Goal: Task Accomplishment & Management: Manage account settings

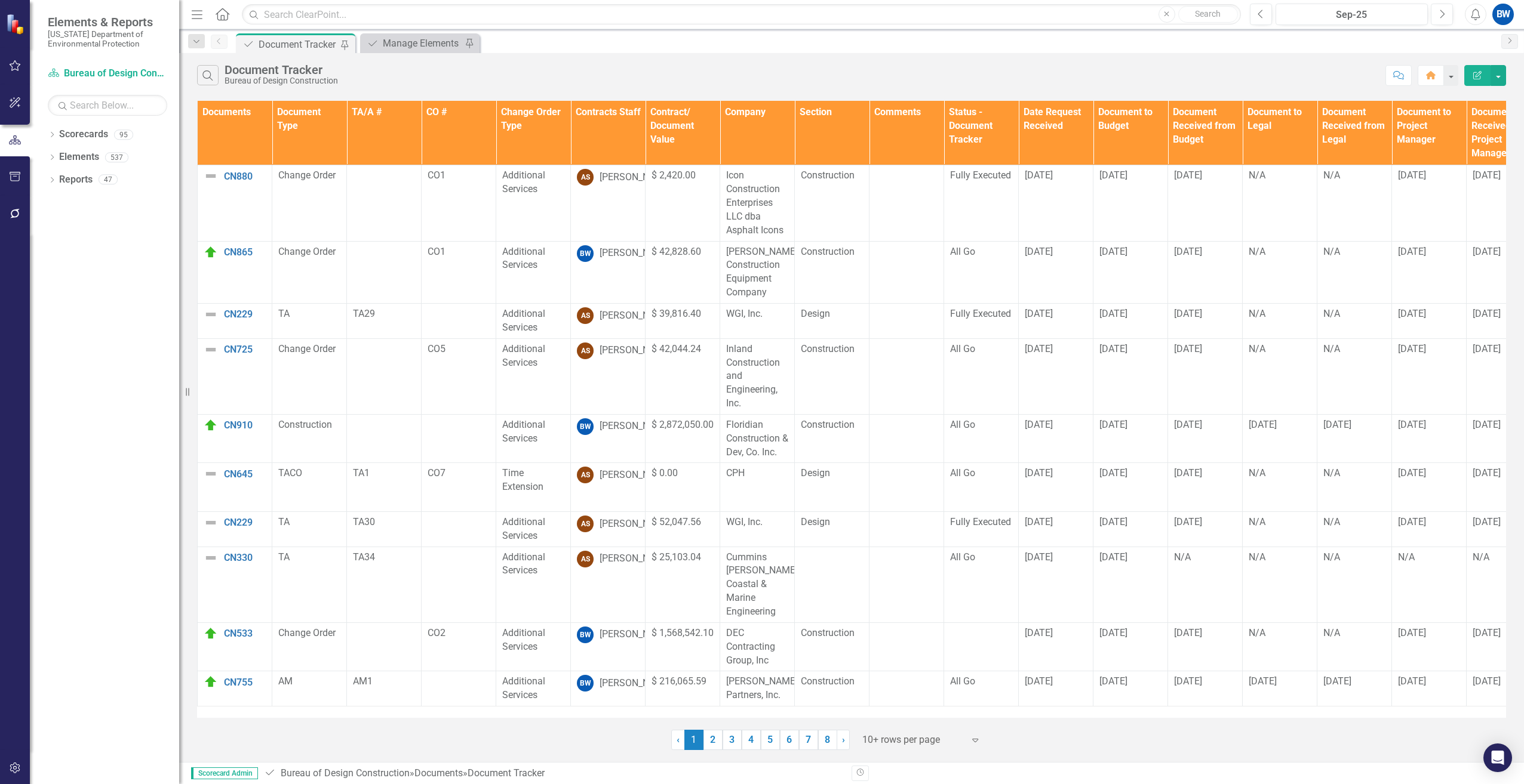
click at [605, 130] on th "Contracts Staff" at bounding box center [608, 133] width 75 height 65
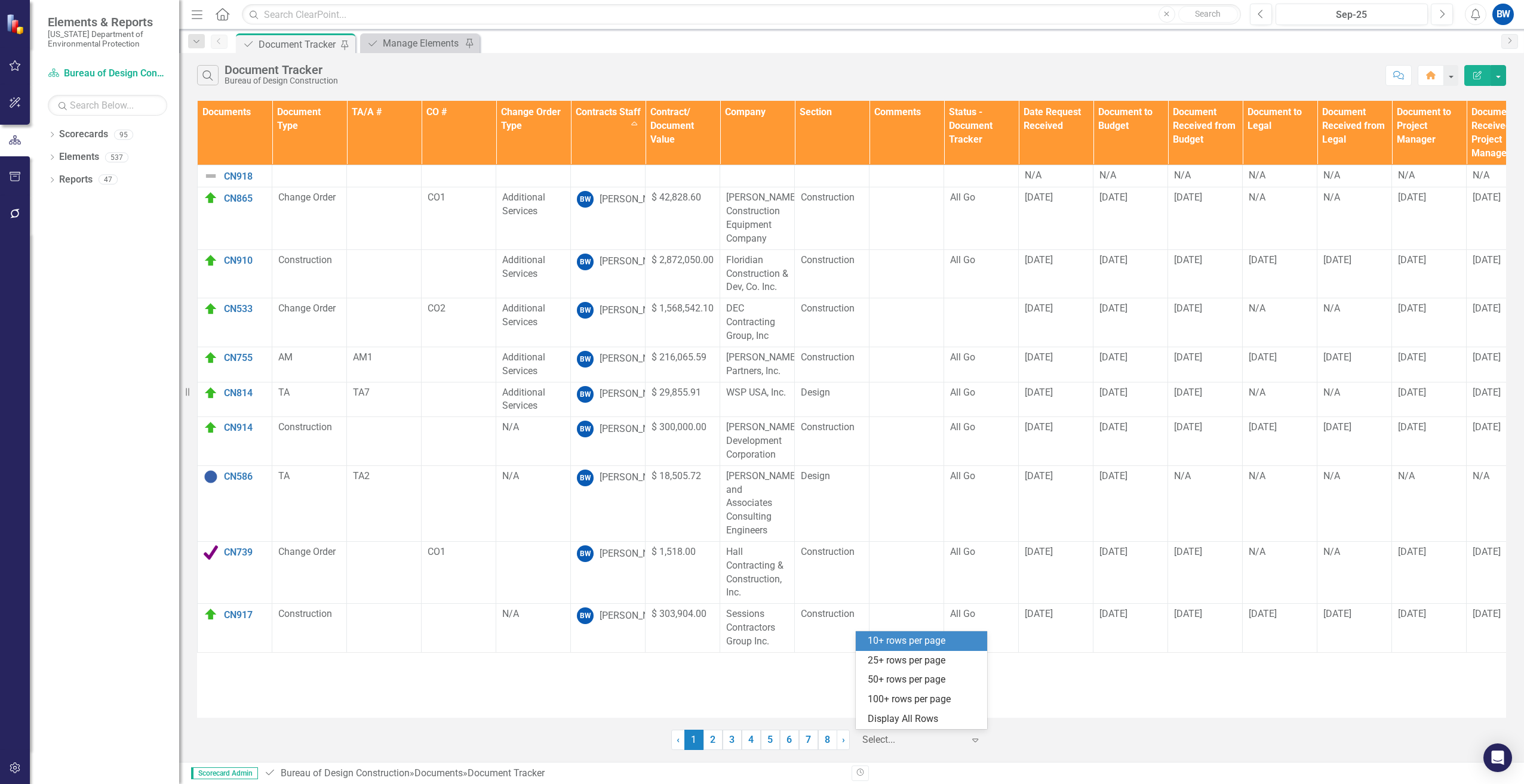
click at [897, 737] on div at bounding box center [913, 740] width 102 height 16
click at [894, 695] on div "100+ rows per page" at bounding box center [924, 699] width 112 height 14
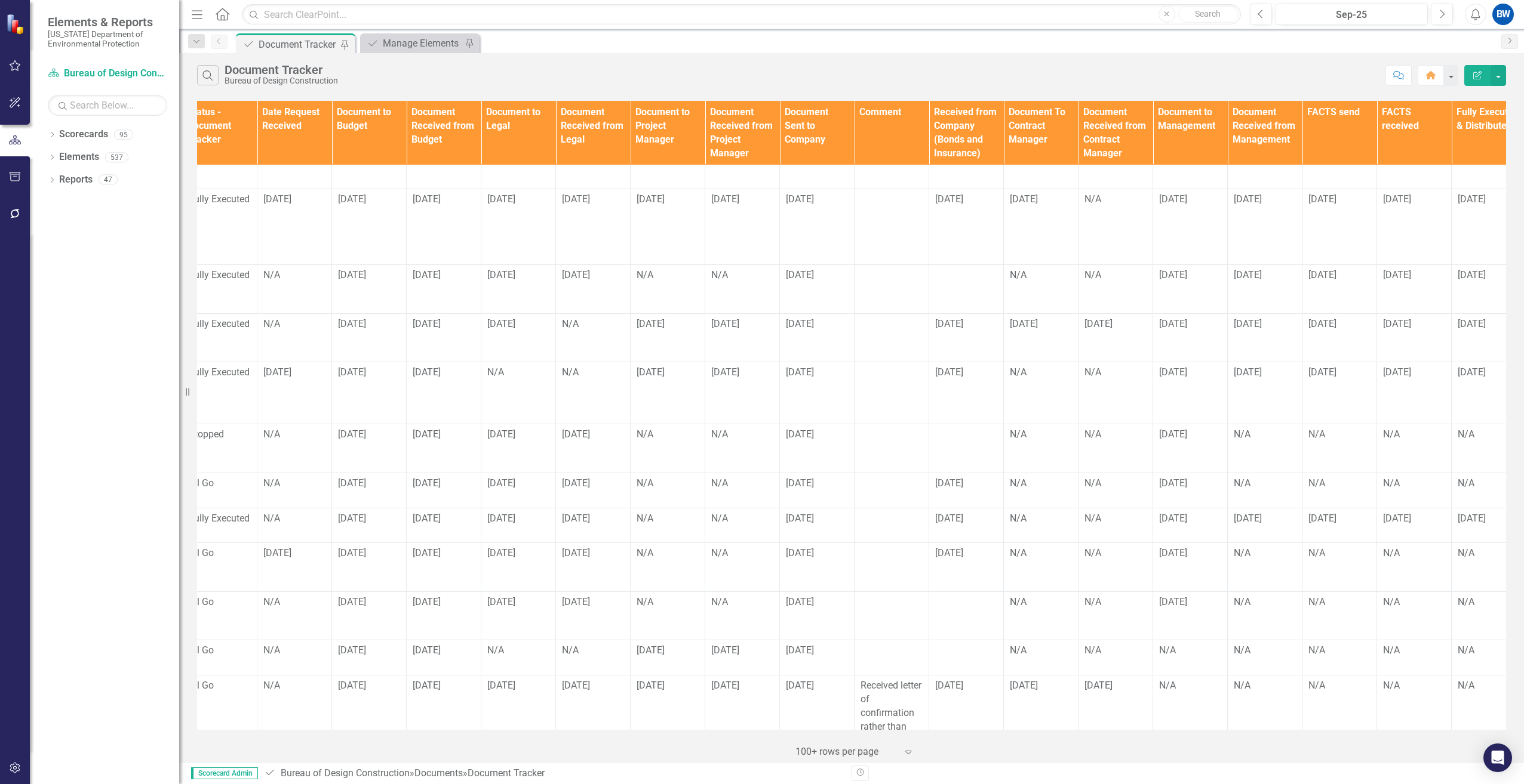
scroll to position [1194, 866]
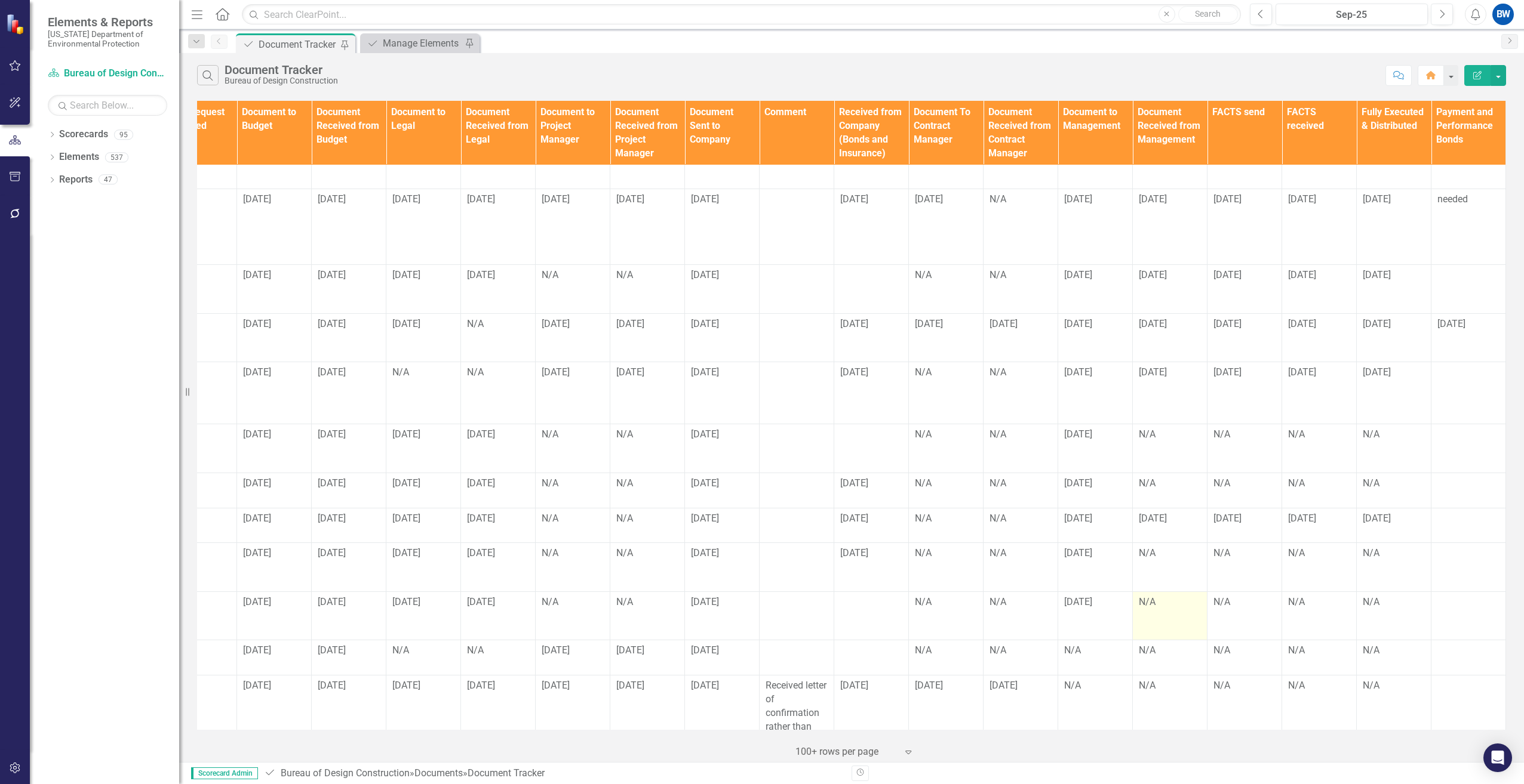
click at [1139, 595] on div "N/A" at bounding box center [1170, 602] width 62 height 14
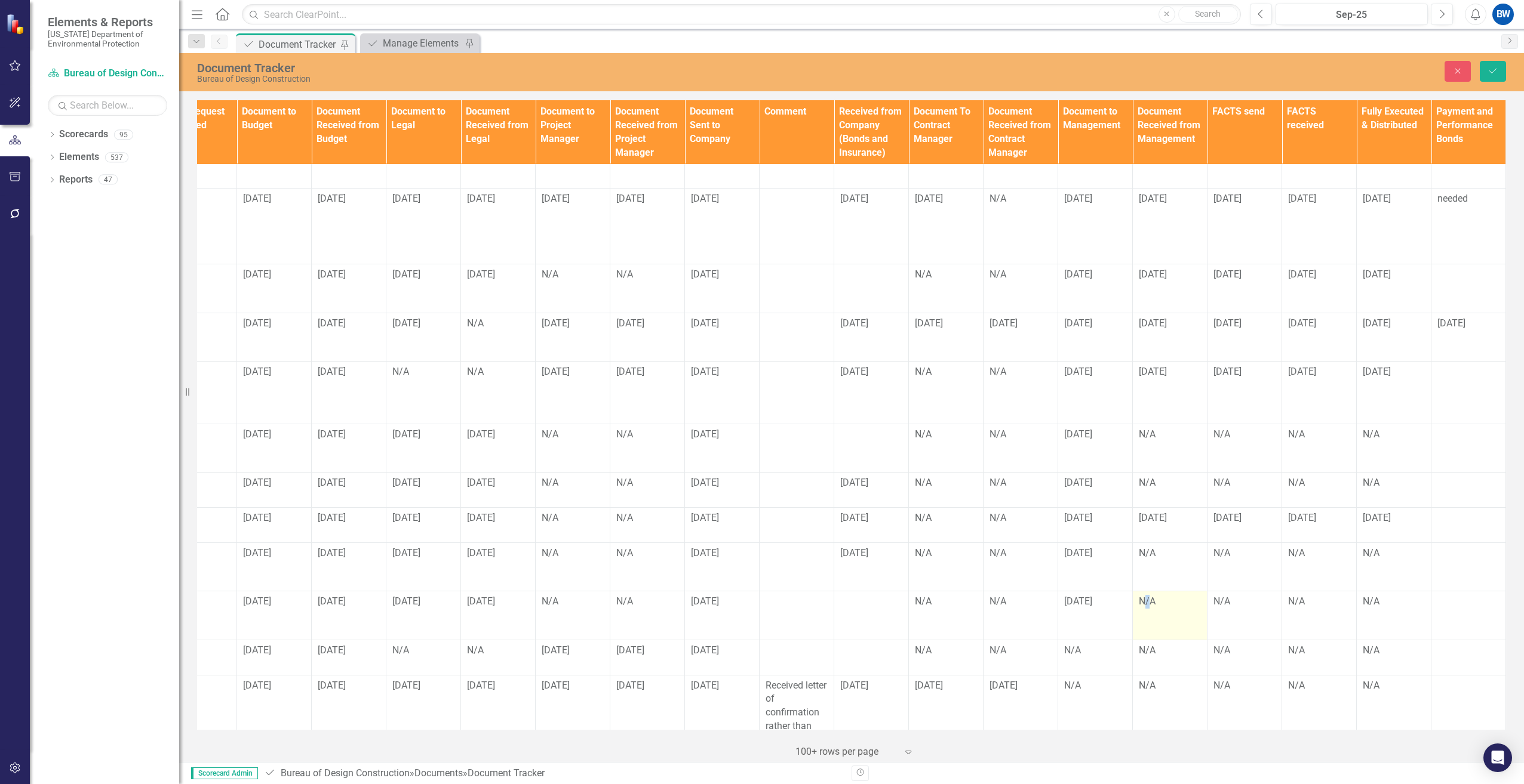
click at [1139, 595] on div "N/A" at bounding box center [1170, 602] width 62 height 14
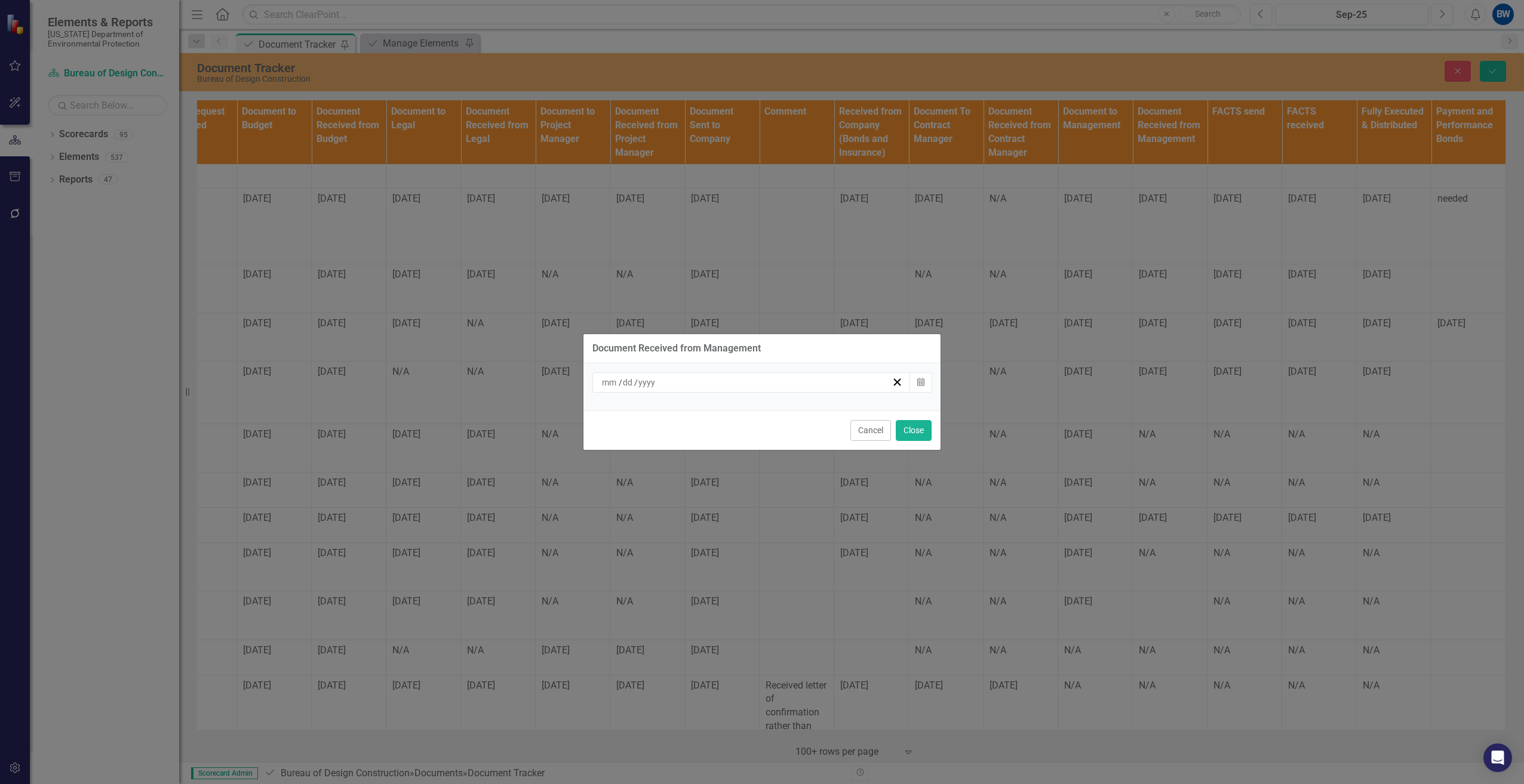
click at [1145, 548] on div "Document Received from Management / / Calendar Cancel Close" at bounding box center [762, 392] width 1524 height 784
click at [919, 386] on icon "Calendar" at bounding box center [921, 383] width 7 height 9
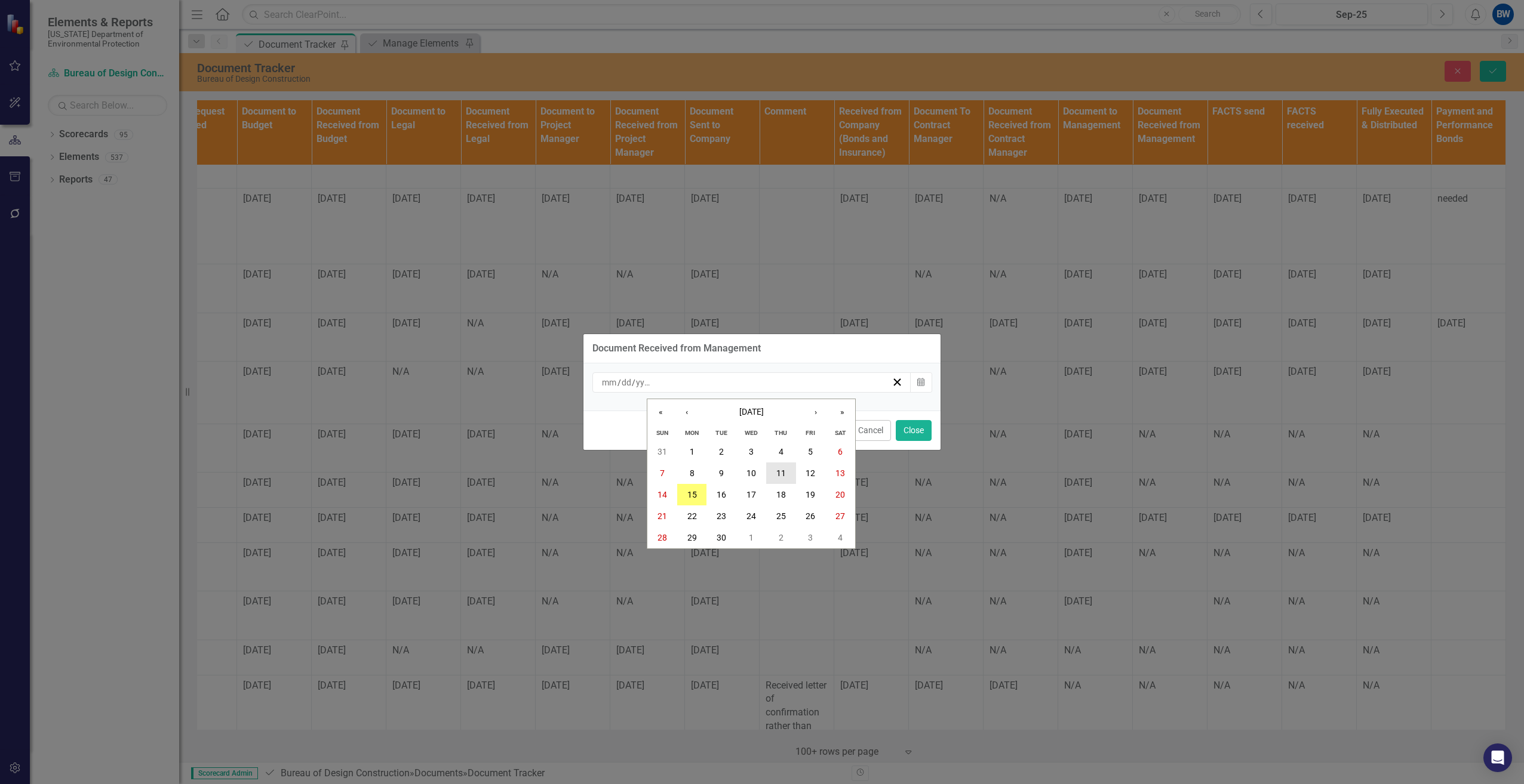
click at [779, 472] on abbr "11" at bounding box center [781, 473] width 9 height 9
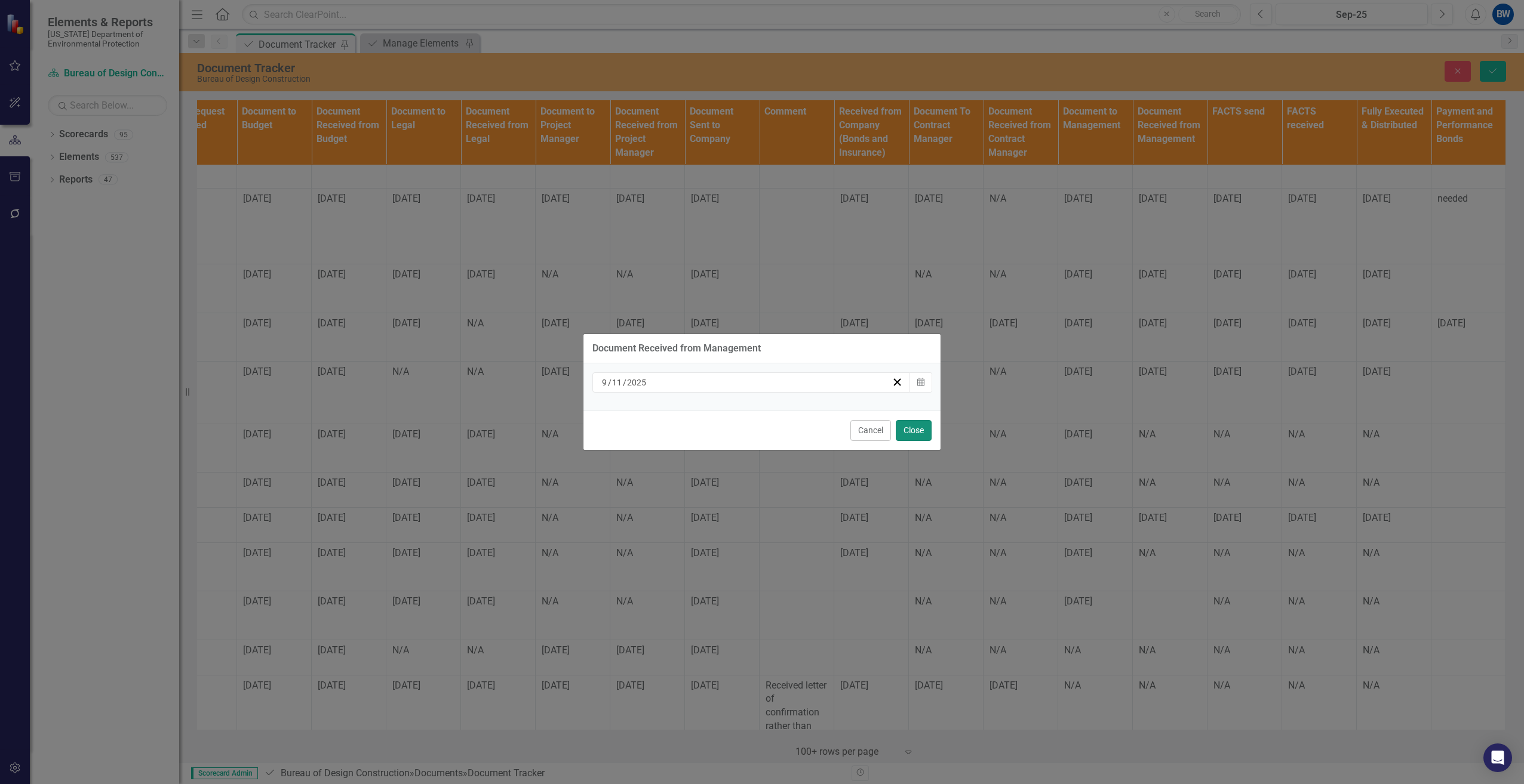
click at [917, 430] on button "Close" at bounding box center [913, 430] width 36 height 21
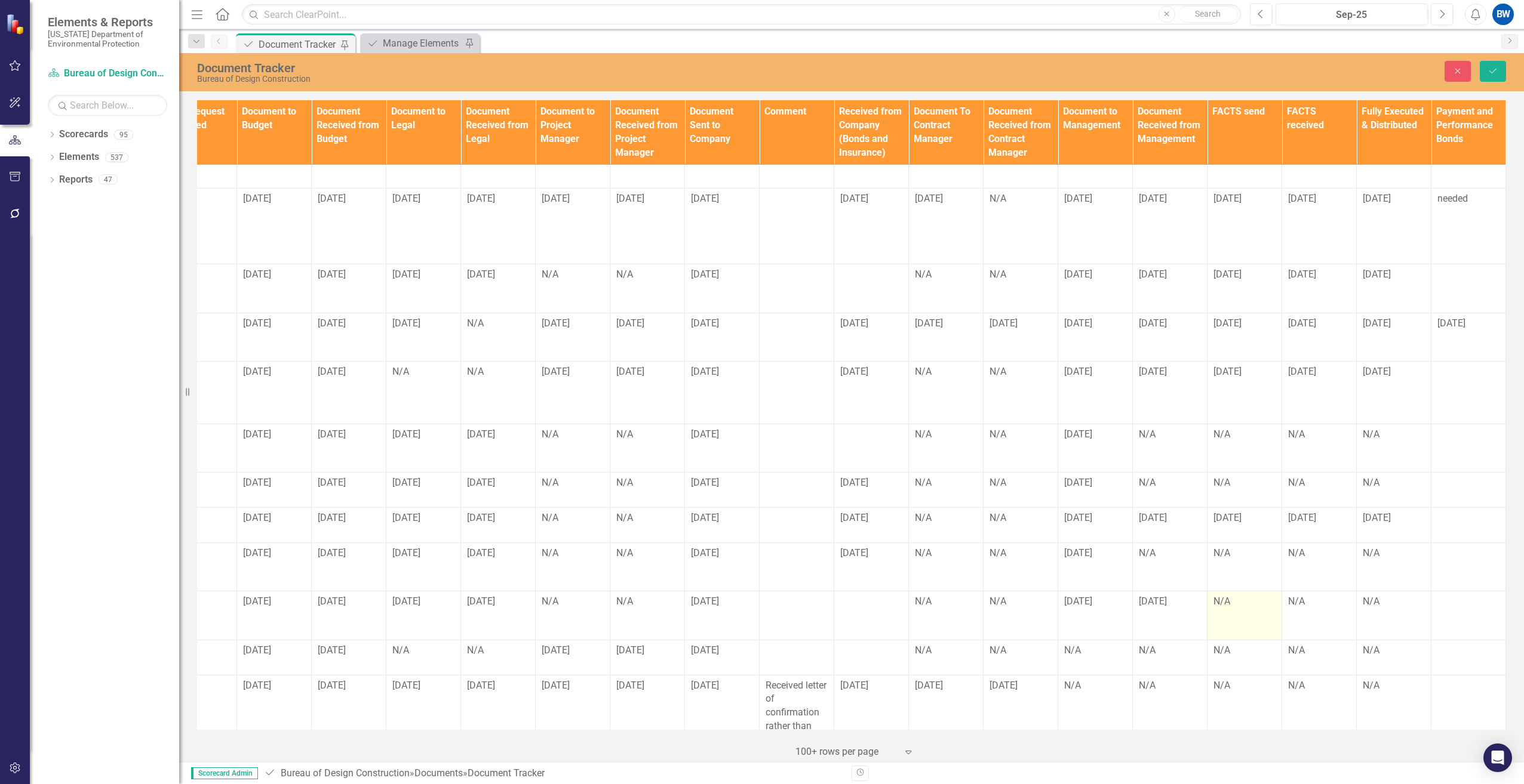
click at [1217, 595] on div "N/A" at bounding box center [1245, 602] width 62 height 14
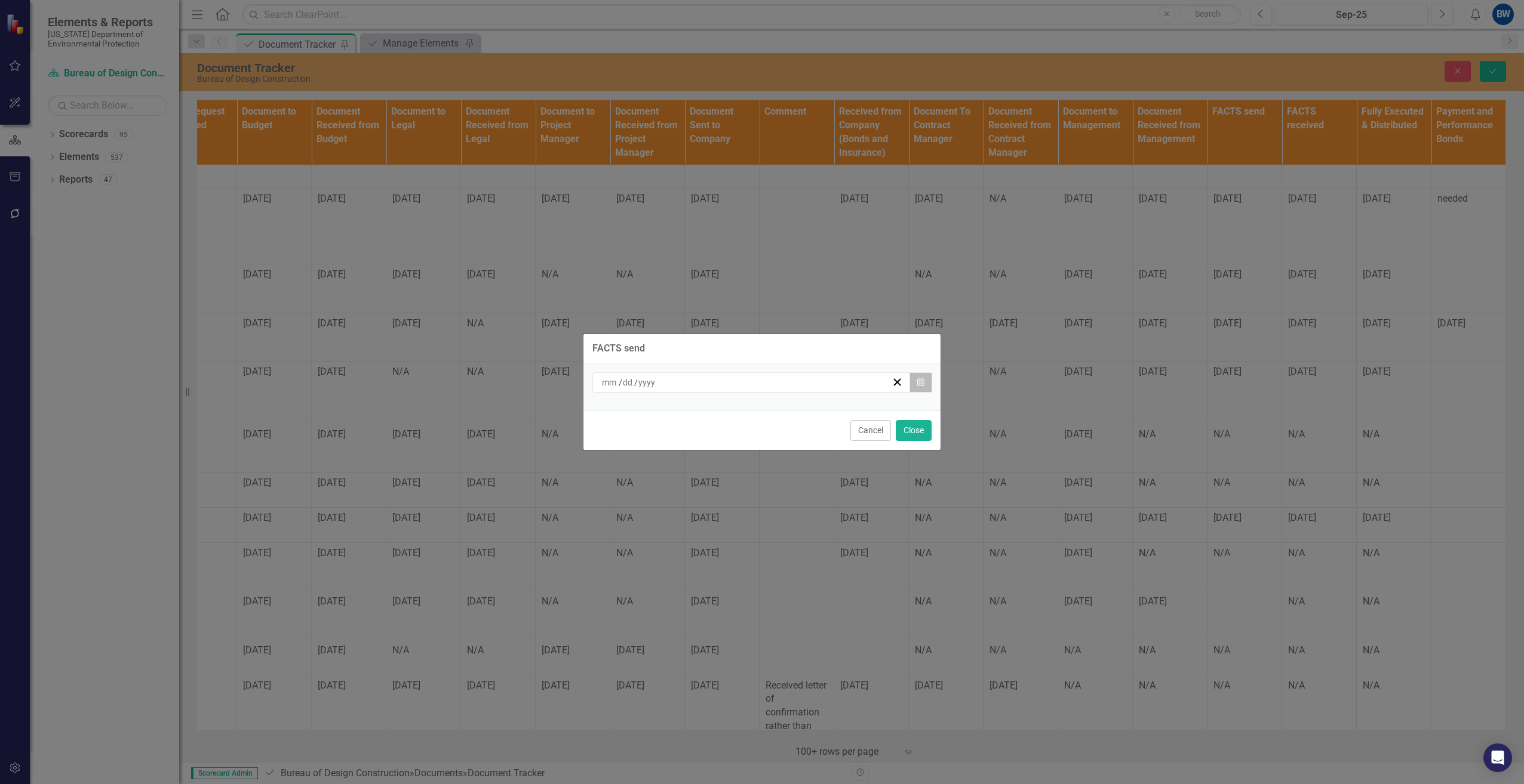
click at [918, 387] on button "Calendar" at bounding box center [920, 383] width 22 height 20
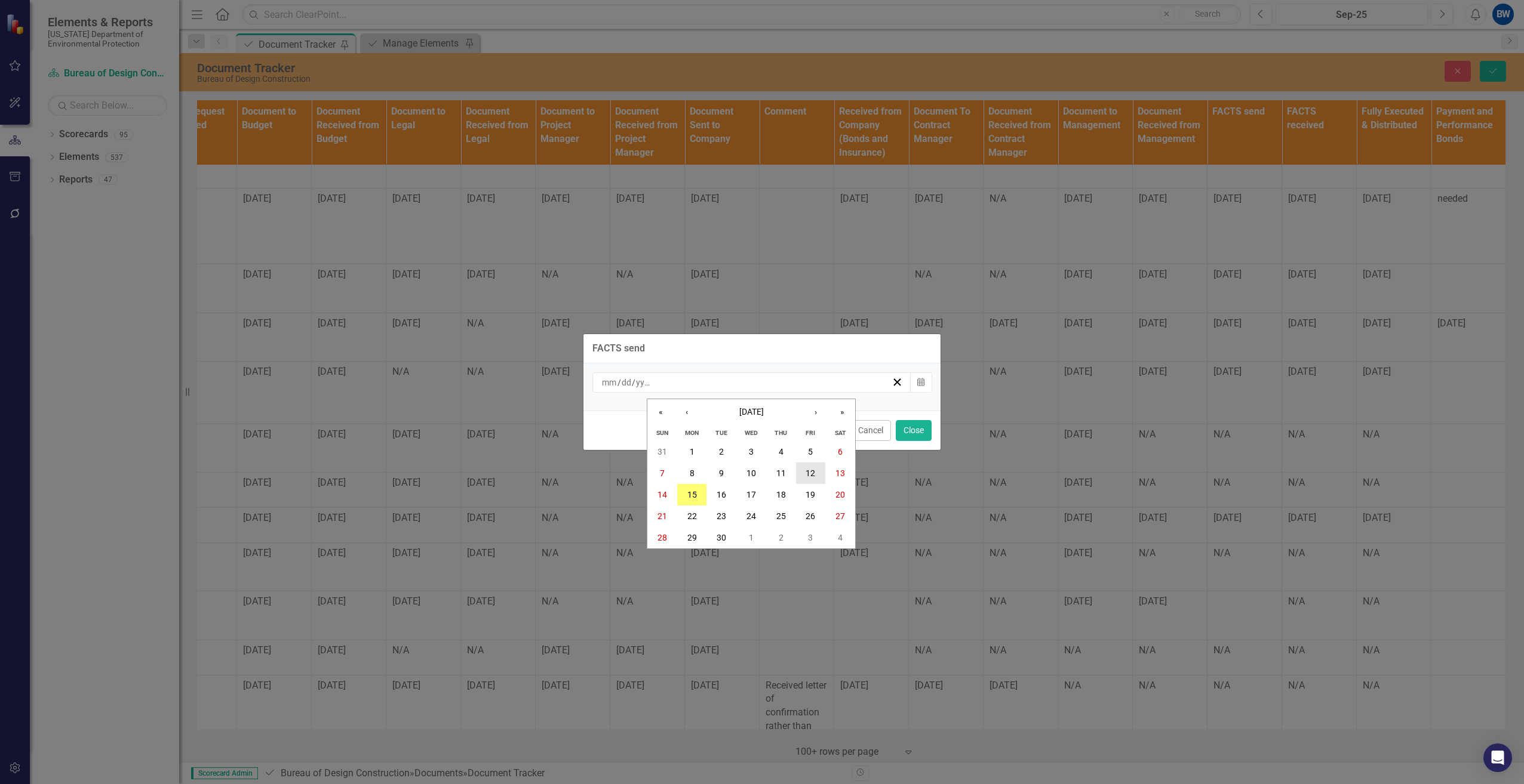
click at [810, 466] on button "12" at bounding box center [811, 474] width 30 height 22
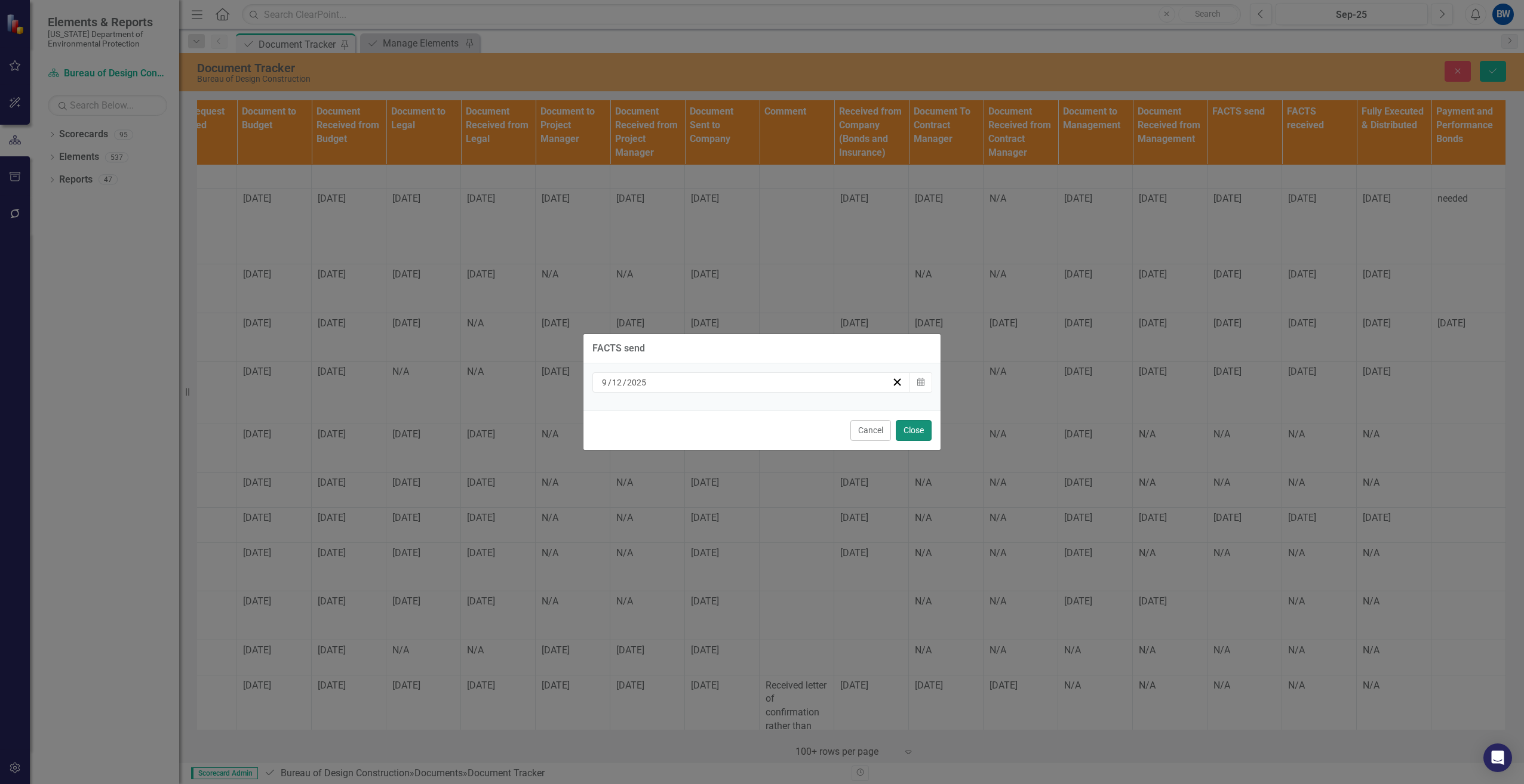
click at [906, 426] on button "Close" at bounding box center [913, 430] width 36 height 21
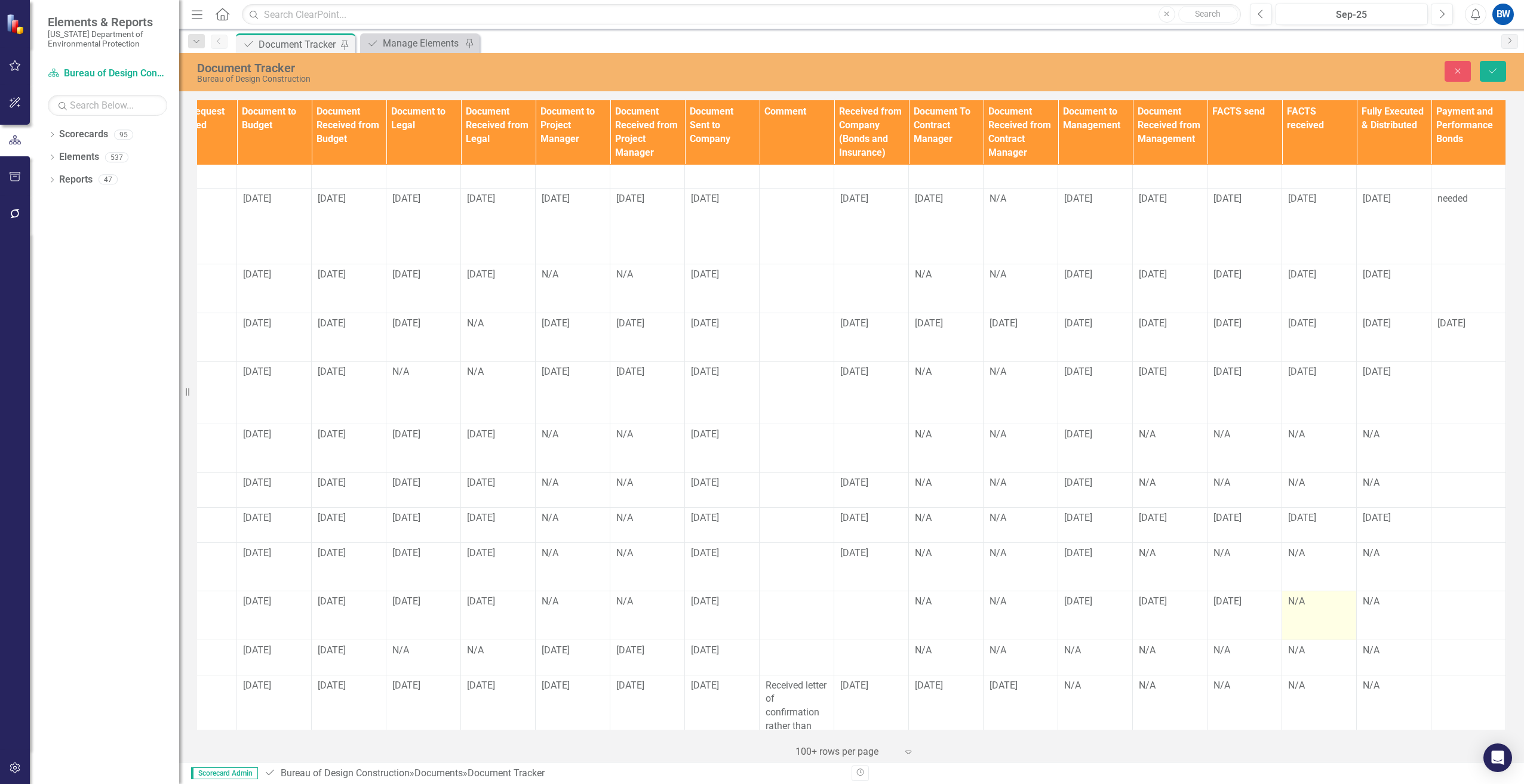
click at [1297, 592] on td "N/A" at bounding box center [1319, 616] width 75 height 49
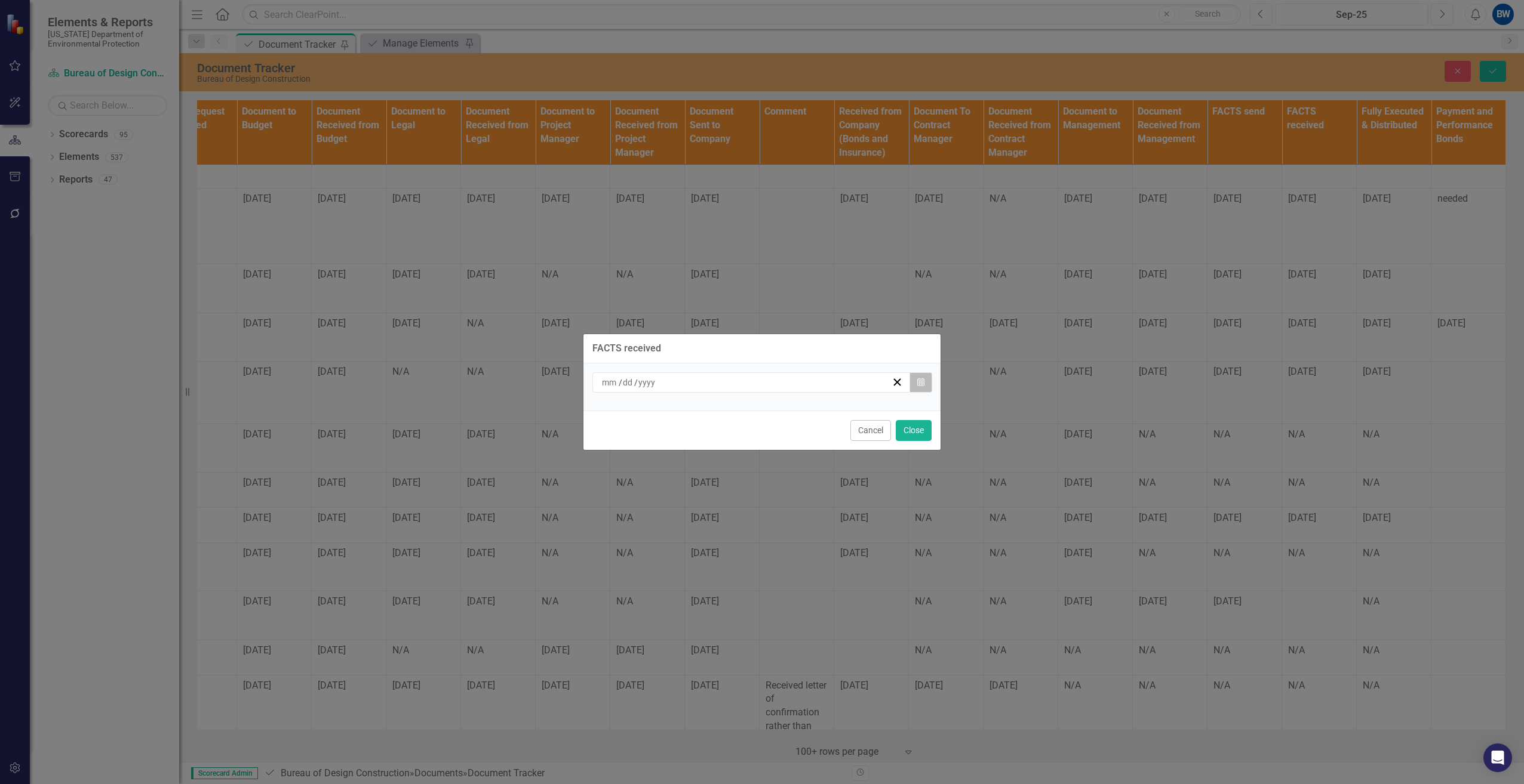
click at [919, 386] on icon "button" at bounding box center [921, 382] width 7 height 9
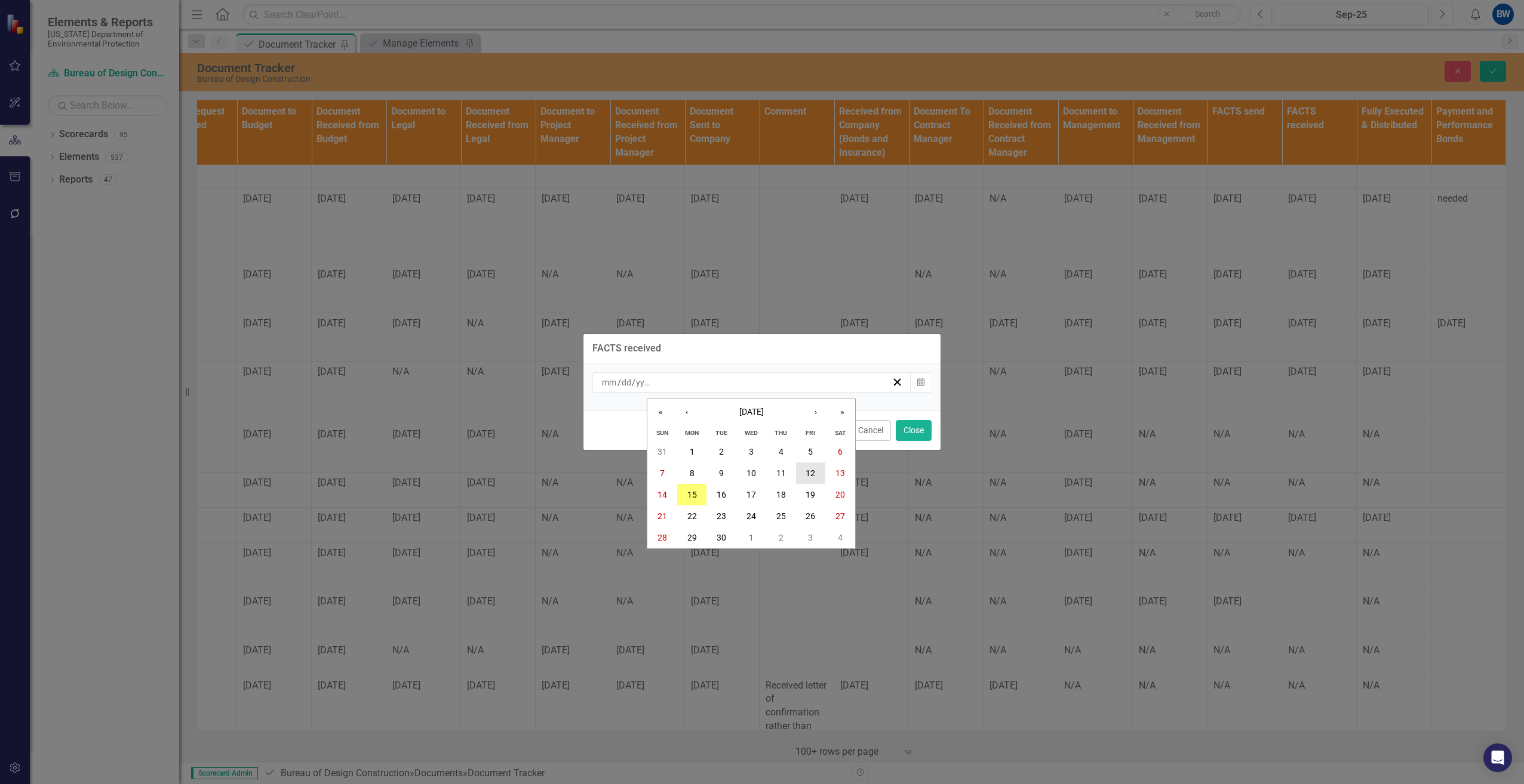
click at [801, 465] on button "12" at bounding box center [811, 474] width 30 height 22
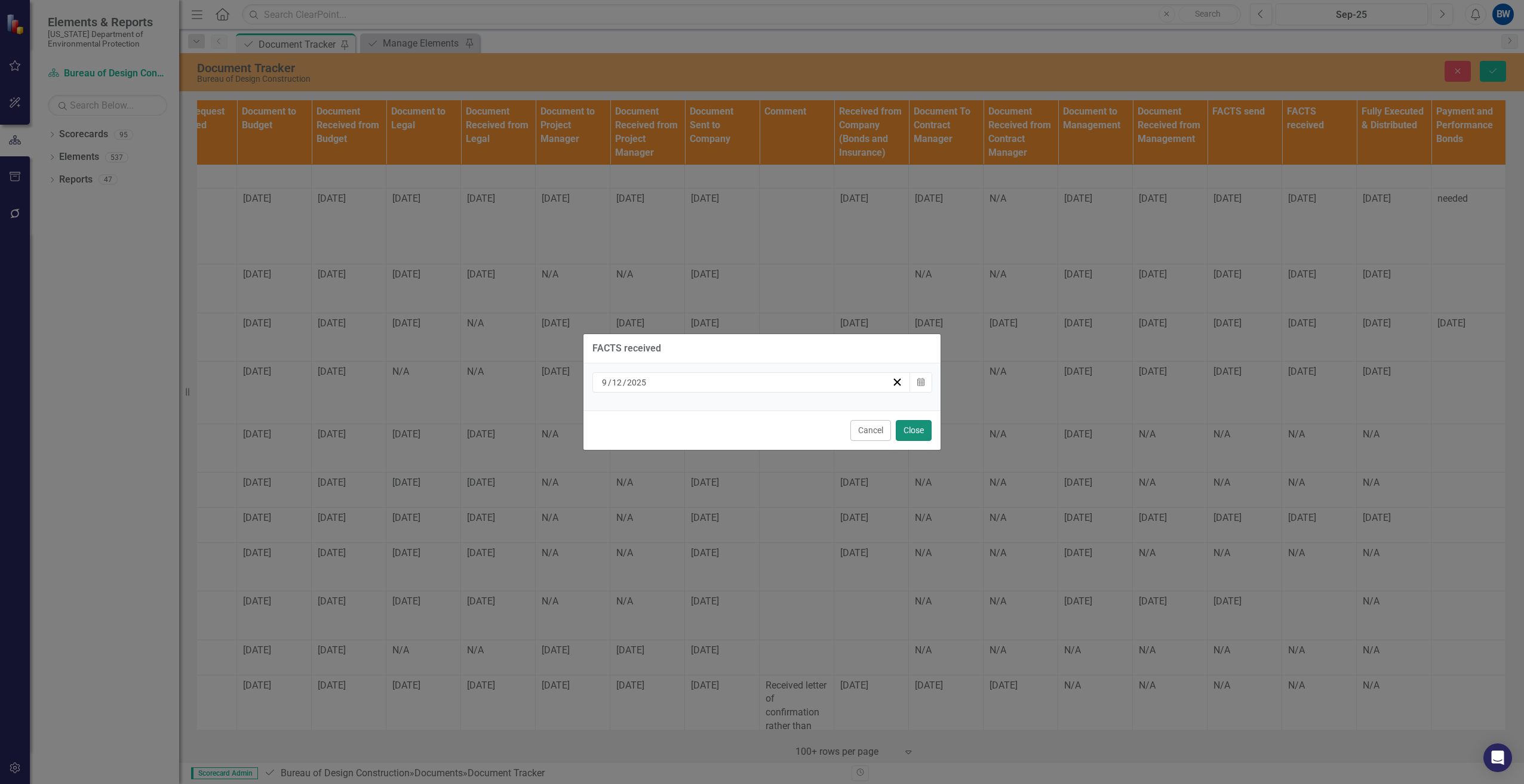
click at [922, 430] on button "Close" at bounding box center [913, 430] width 36 height 21
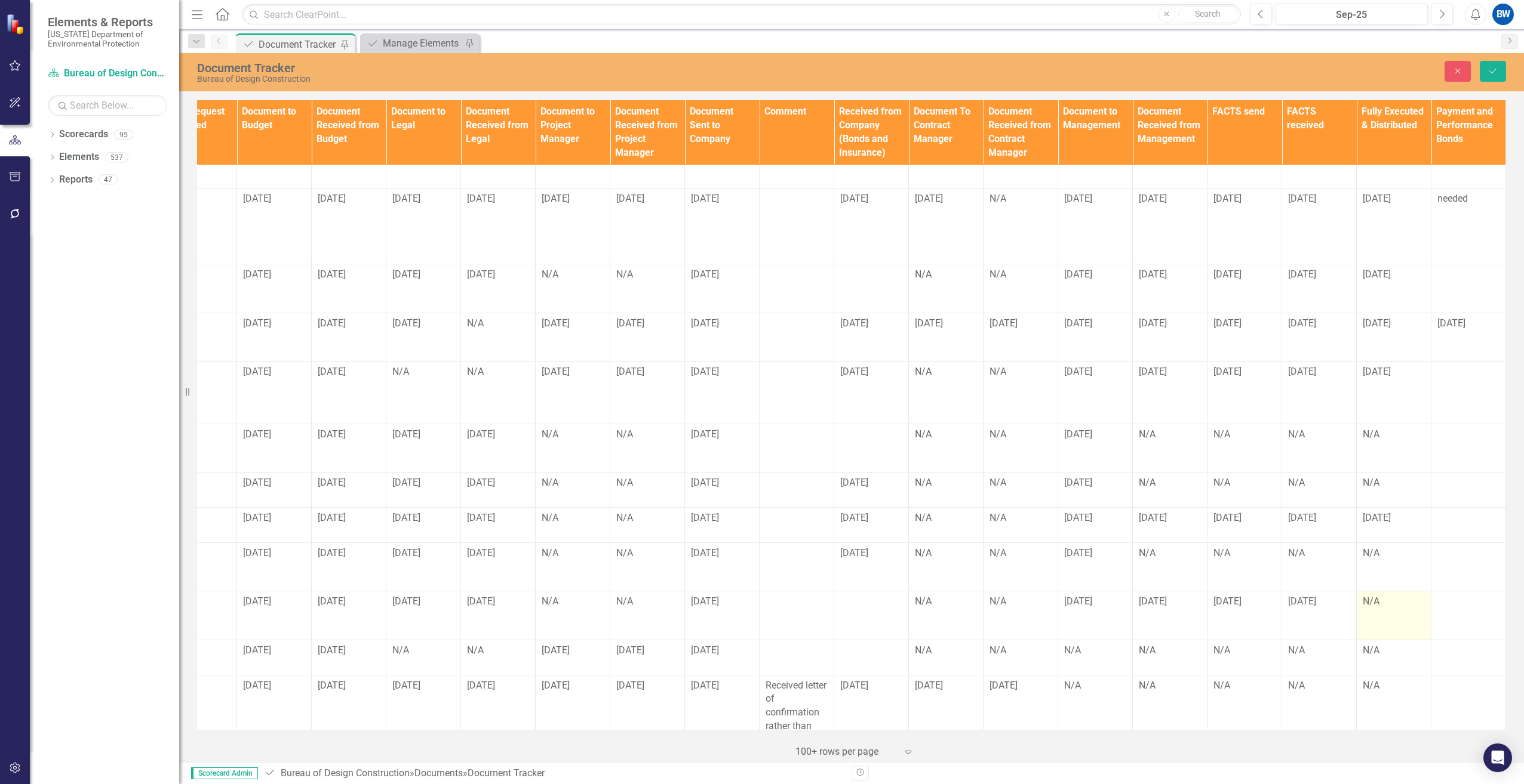
click at [1367, 595] on div "N/A" at bounding box center [1394, 602] width 62 height 14
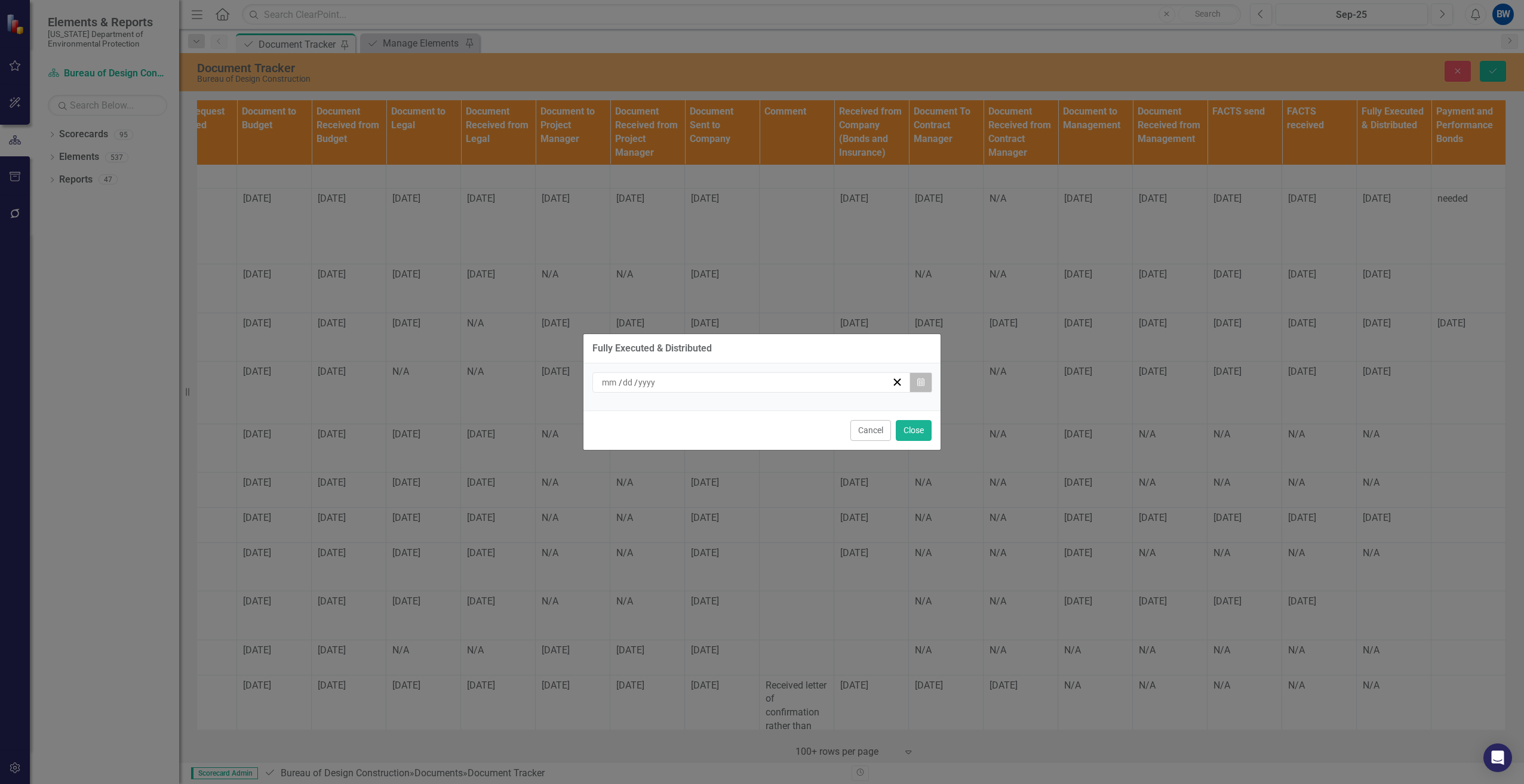
click at [928, 386] on button "Calendar" at bounding box center [920, 383] width 22 height 20
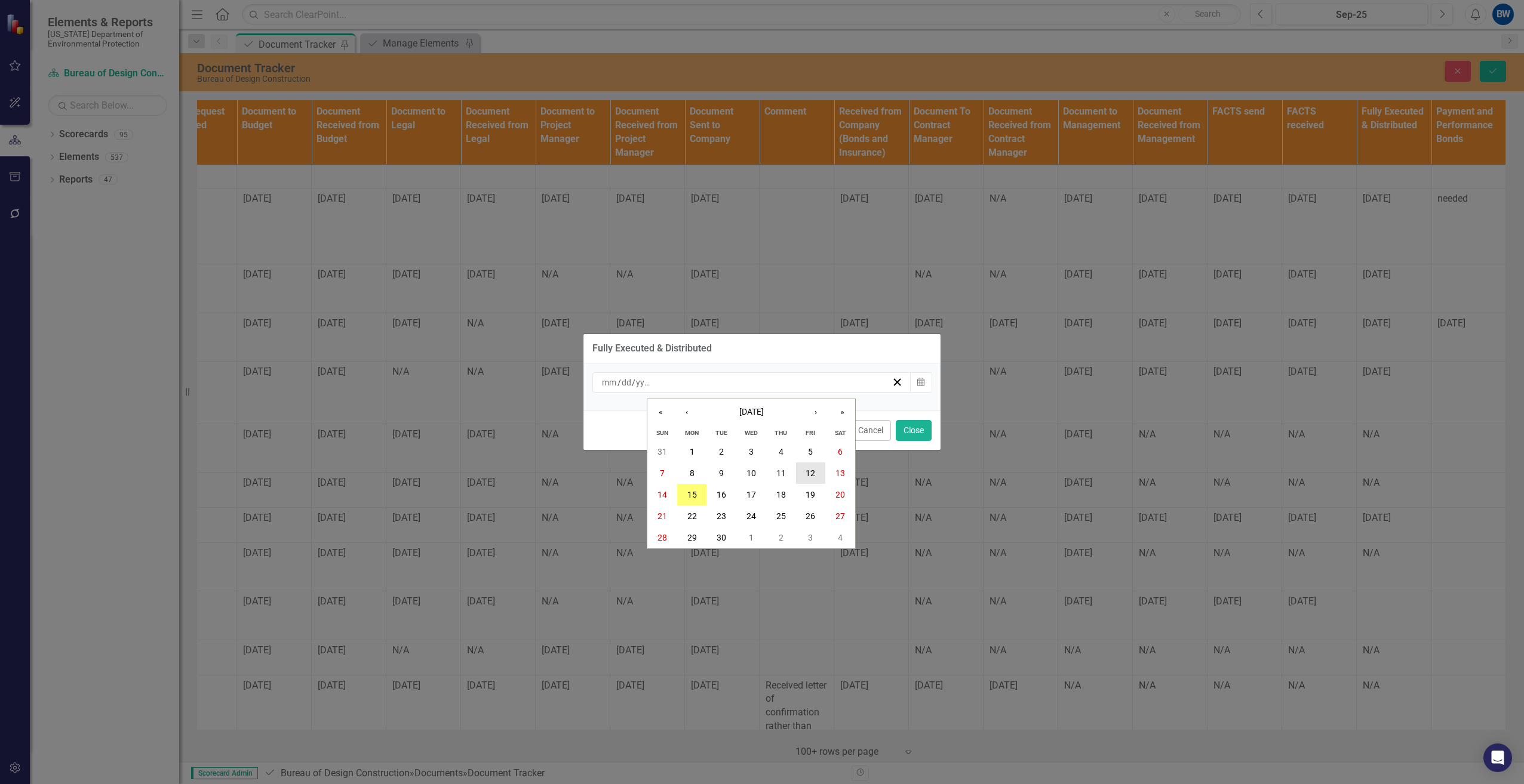
click at [808, 469] on abbr "12" at bounding box center [810, 473] width 9 height 9
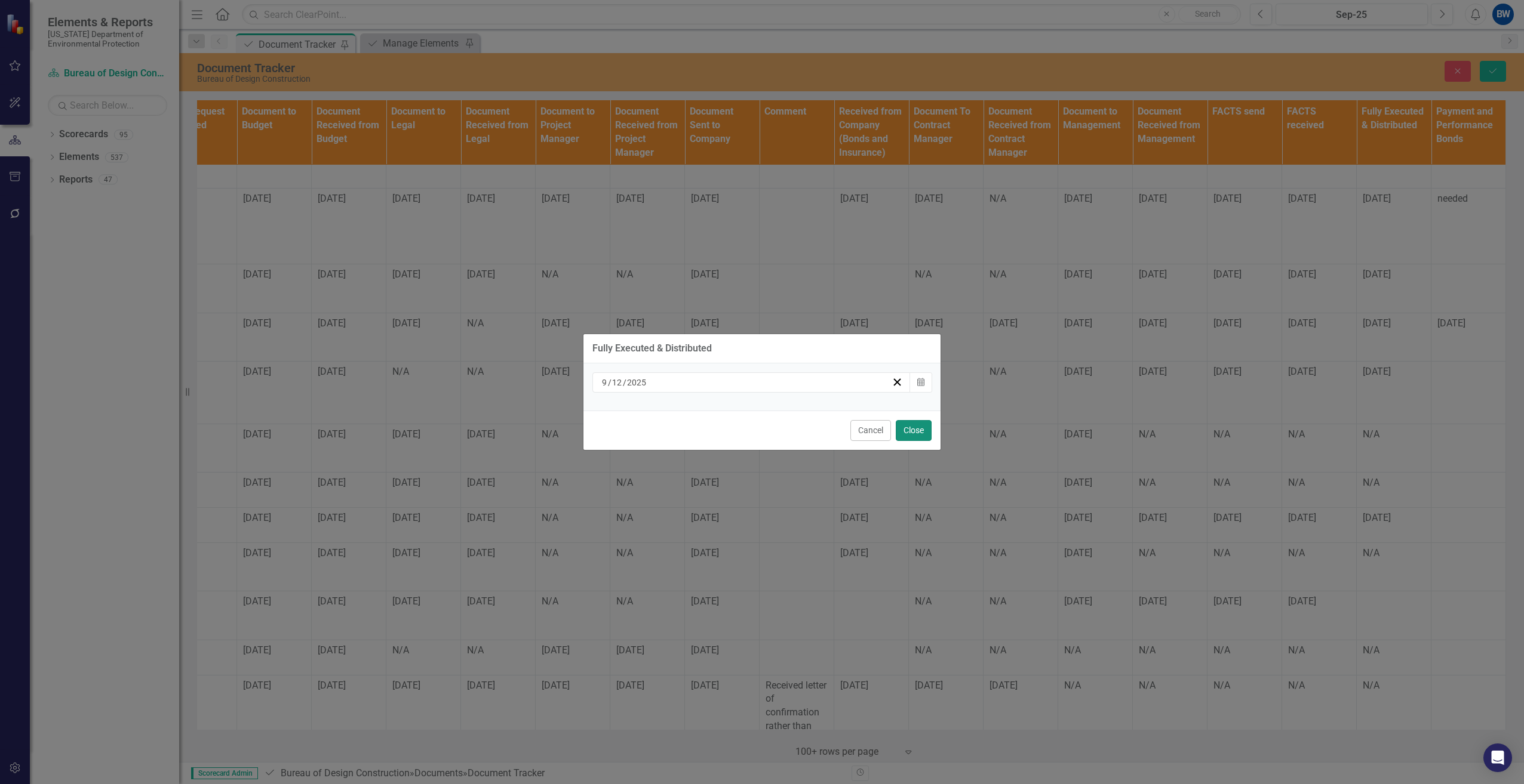
click at [913, 426] on button "Close" at bounding box center [913, 430] width 36 height 21
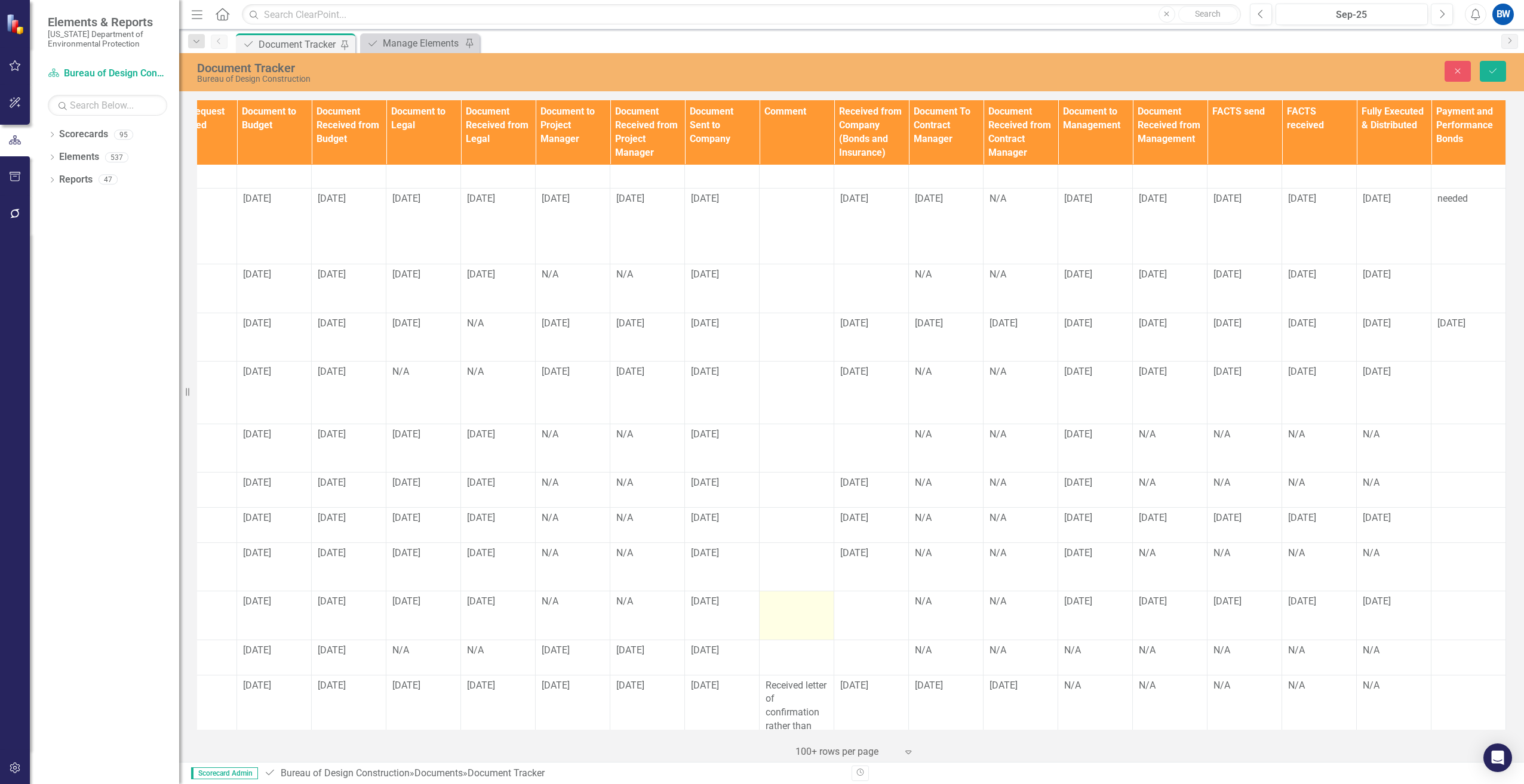
click at [766, 595] on div at bounding box center [797, 603] width 62 height 15
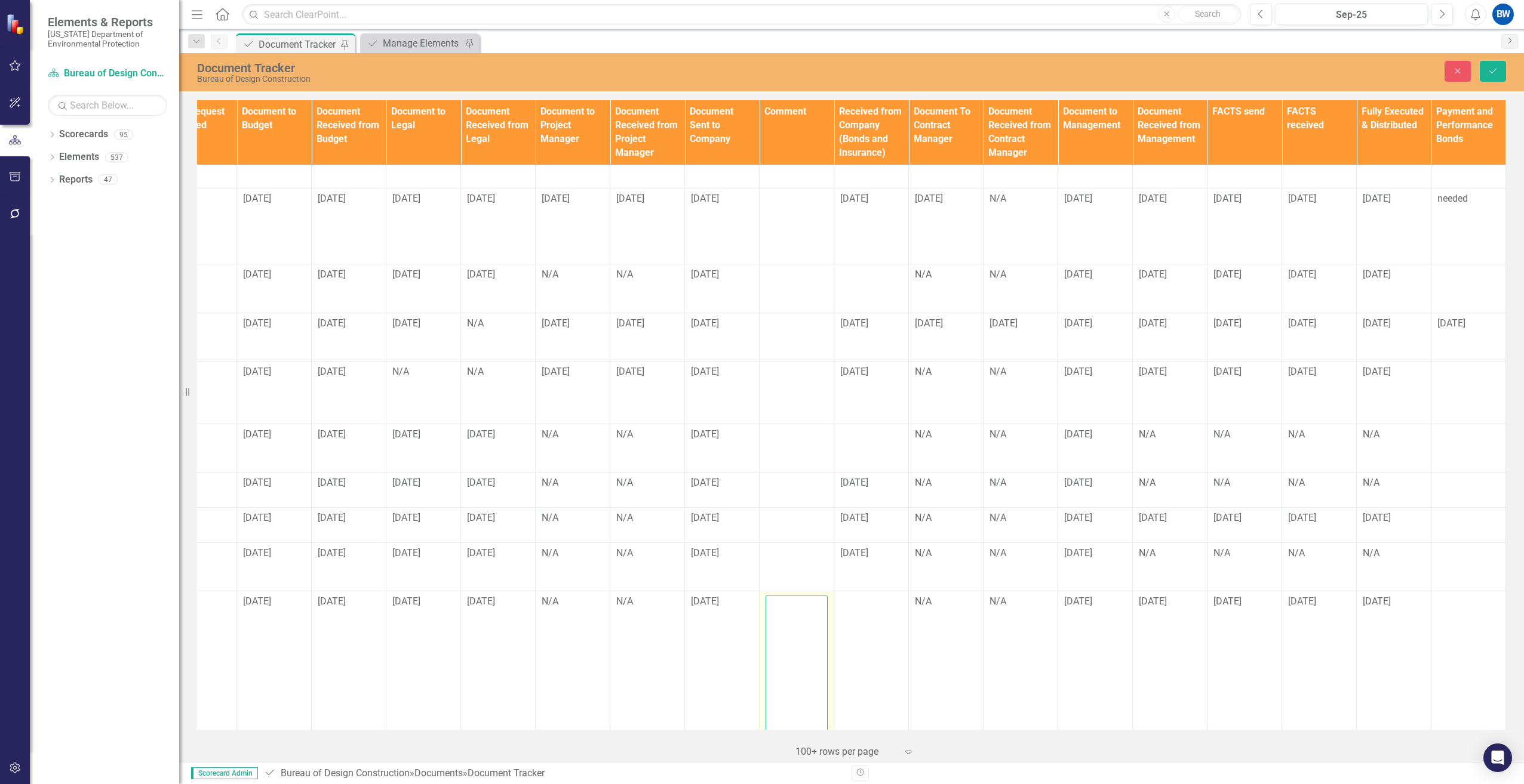
click at [766, 595] on textarea at bounding box center [797, 667] width 62 height 144
type textarea "Waiting for recorded bonds BW."
click at [1485, 75] on button "Save" at bounding box center [1493, 71] width 26 height 21
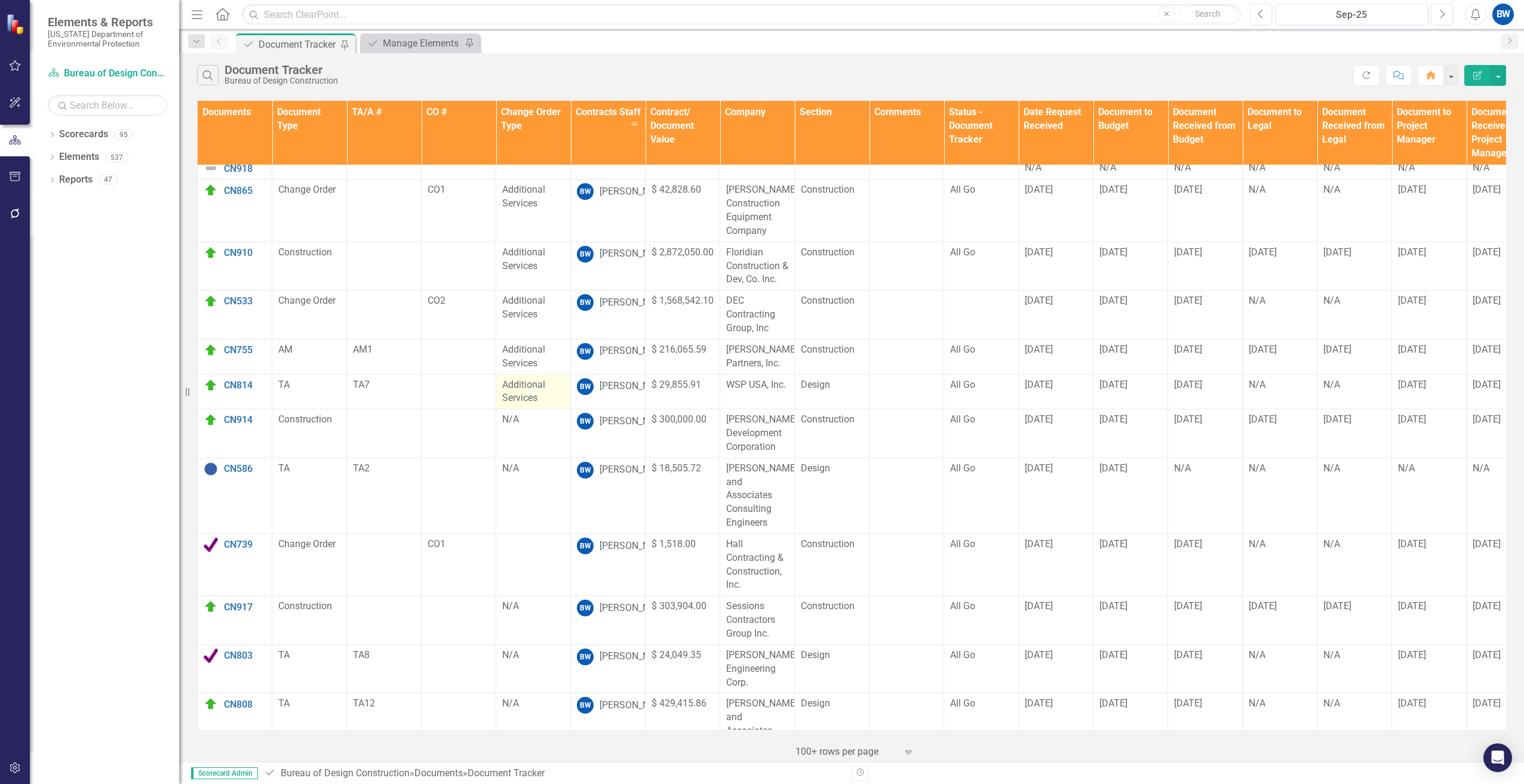
scroll to position [0, 0]
